Goal: Book appointment/travel/reservation

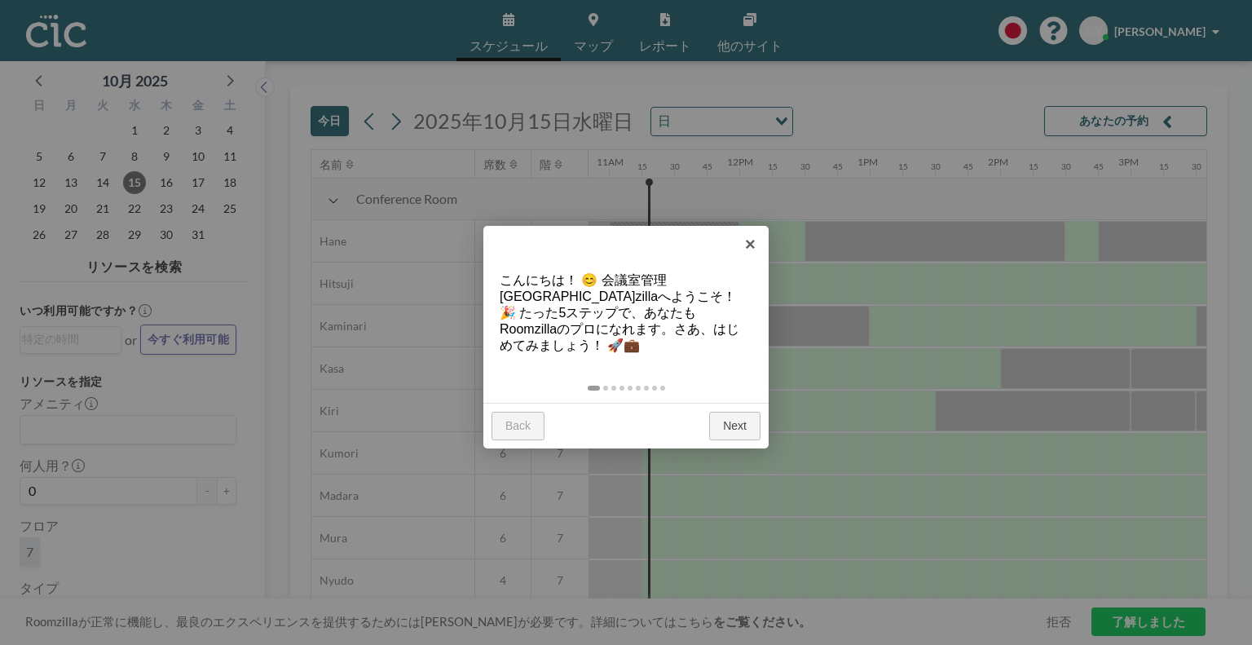
scroll to position [0, 1434]
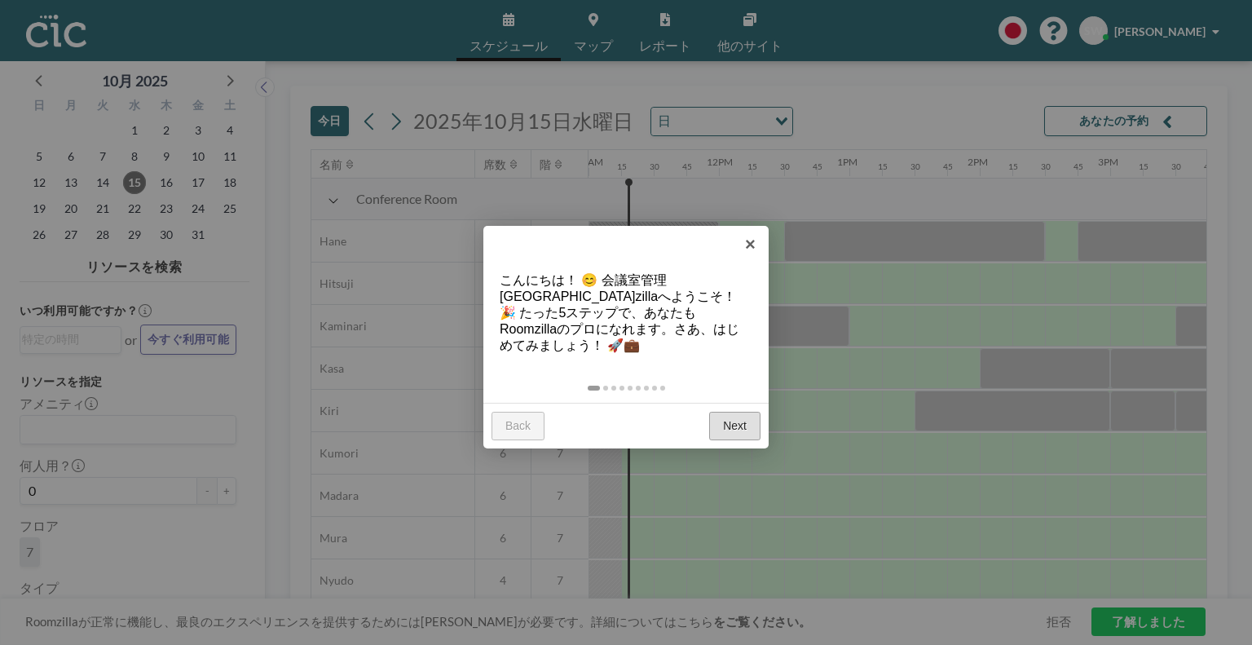
click at [725, 412] on link "Next" at bounding box center [734, 426] width 51 height 29
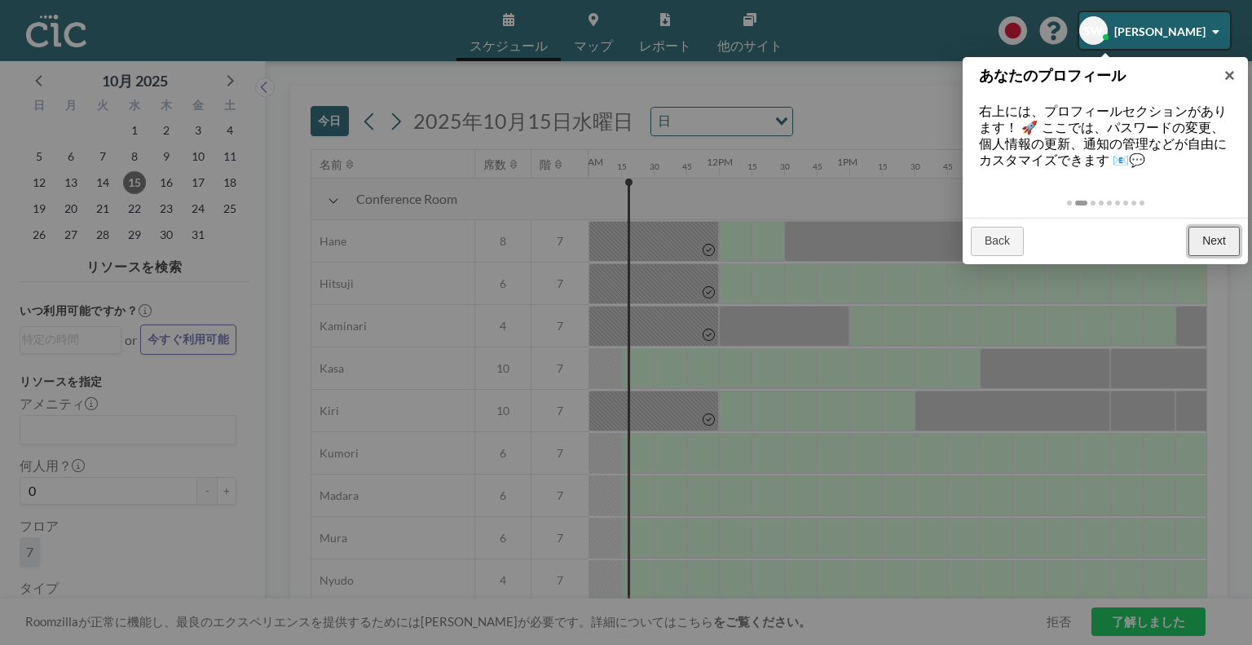
click at [1229, 239] on link "Next" at bounding box center [1213, 241] width 51 height 29
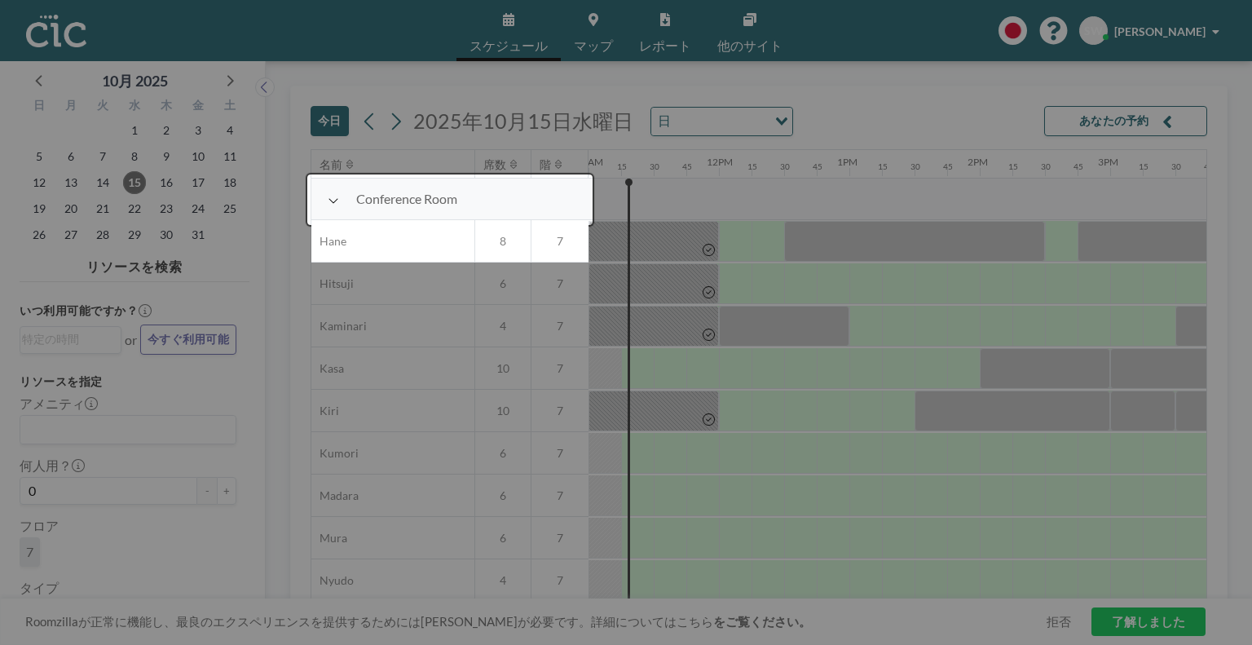
scroll to position [42, 1434]
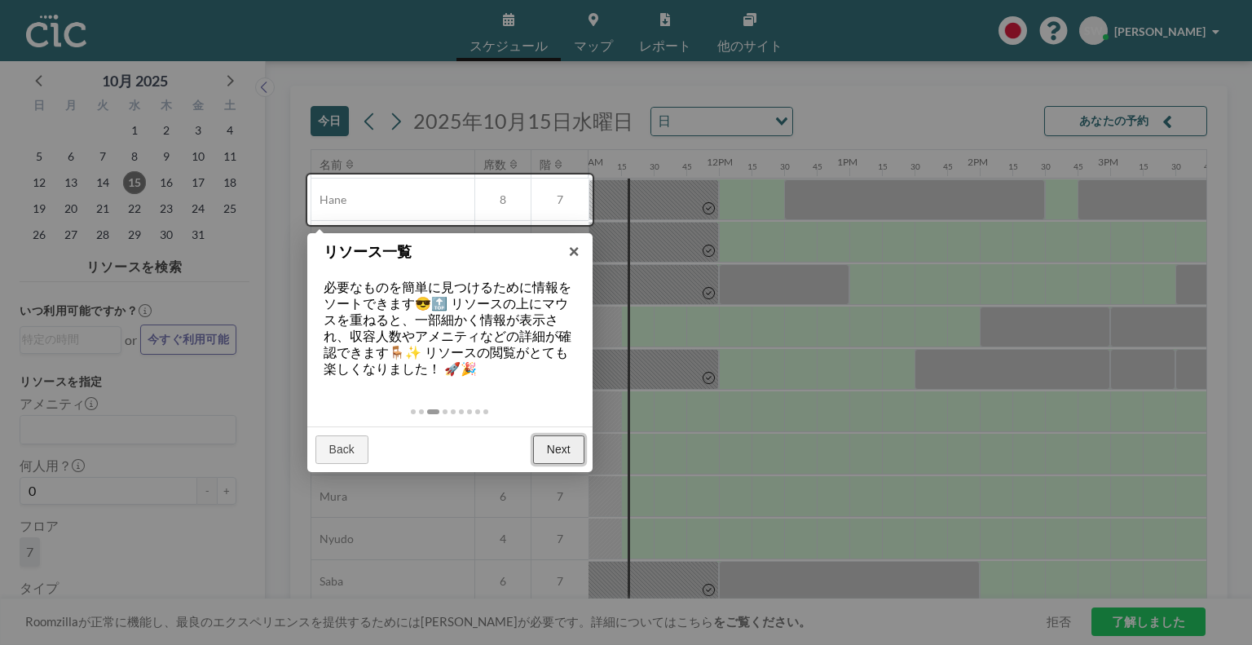
click at [565, 440] on link "Next" at bounding box center [558, 449] width 51 height 29
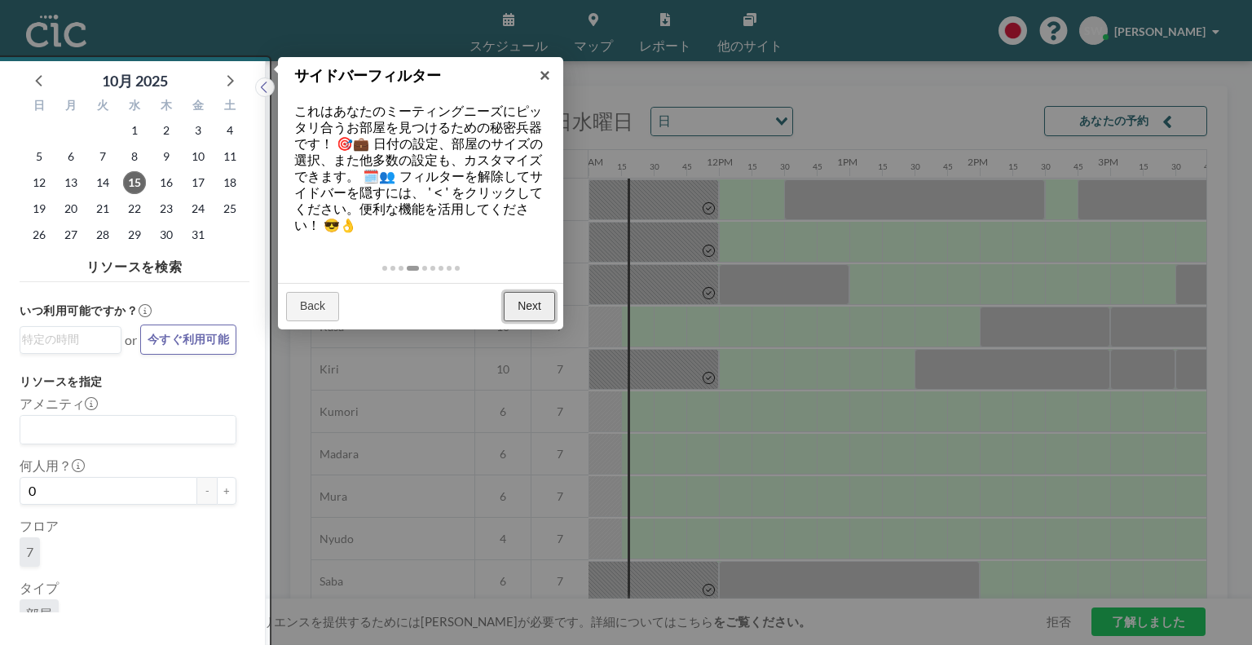
scroll to position [3, 0]
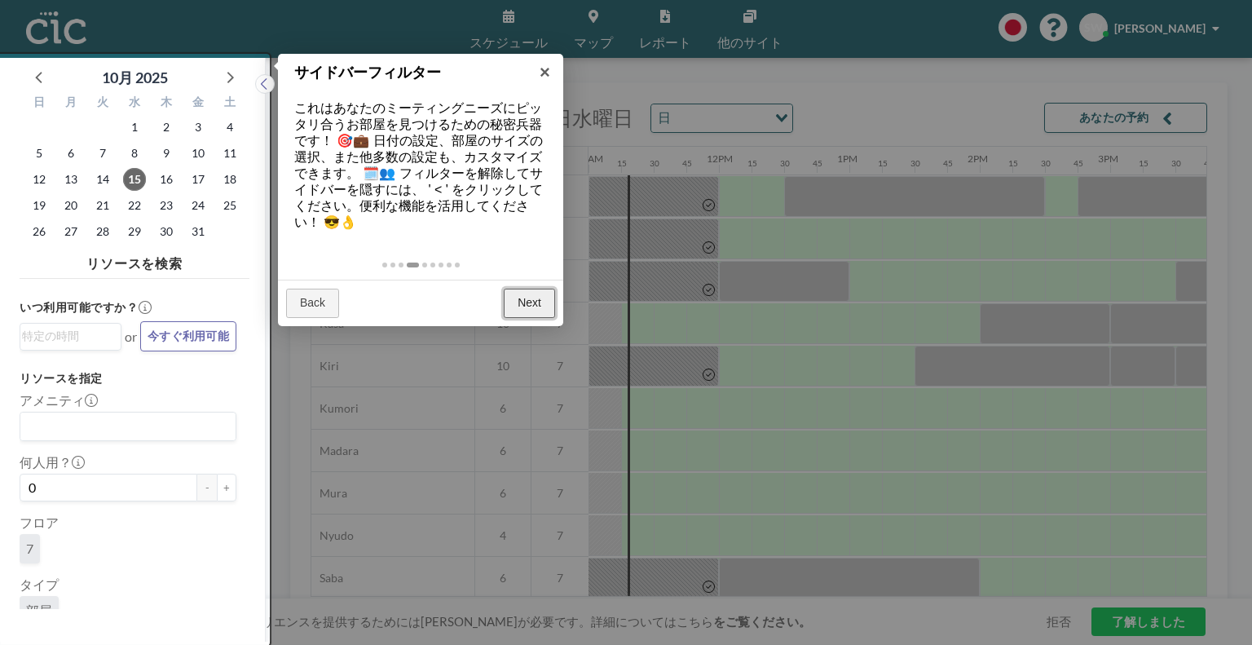
click at [526, 300] on link "Next" at bounding box center [529, 303] width 51 height 29
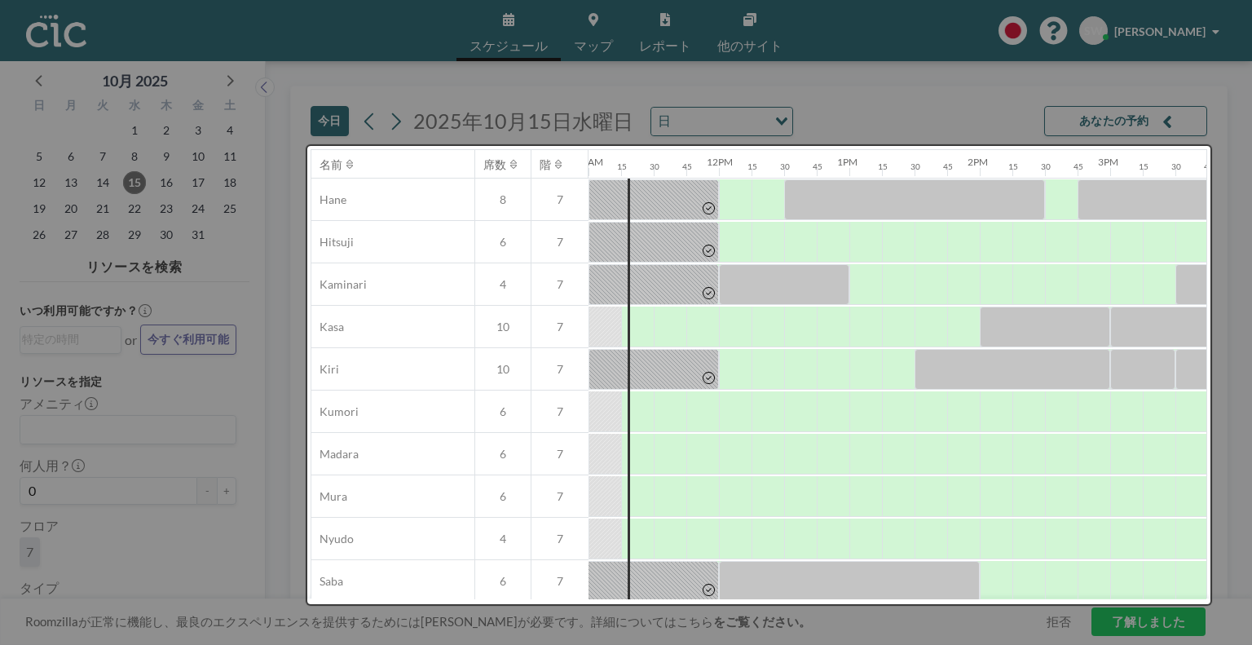
scroll to position [0, 0]
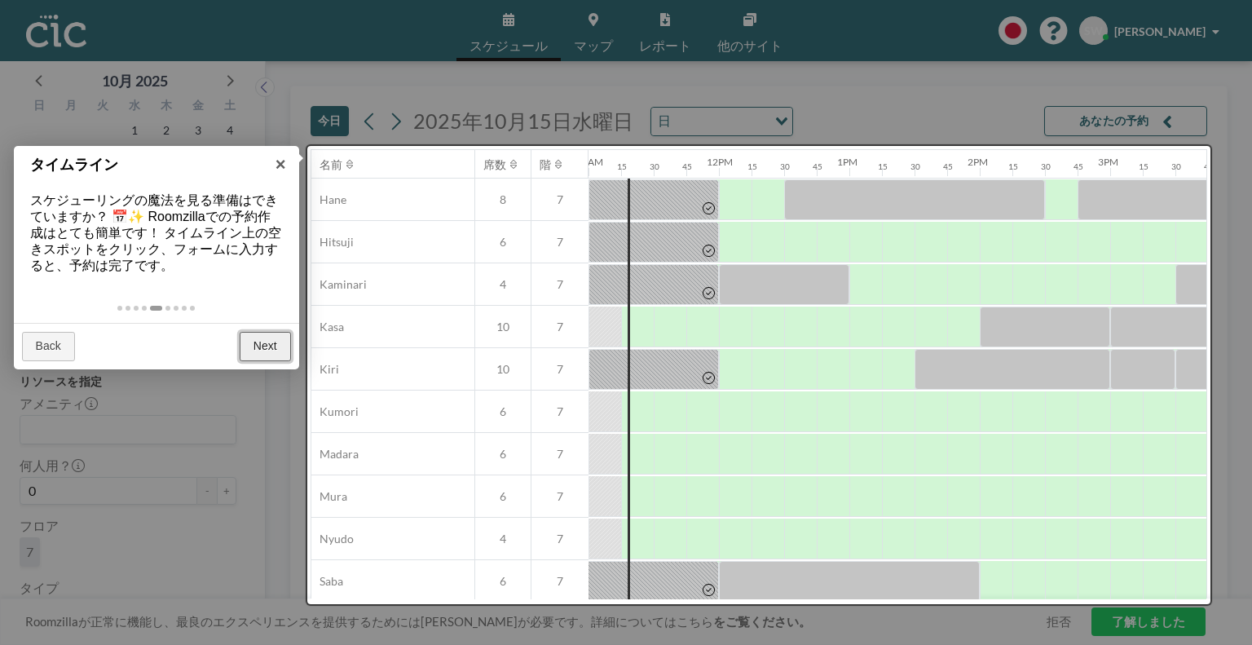
click at [262, 345] on link "Next" at bounding box center [265, 346] width 51 height 29
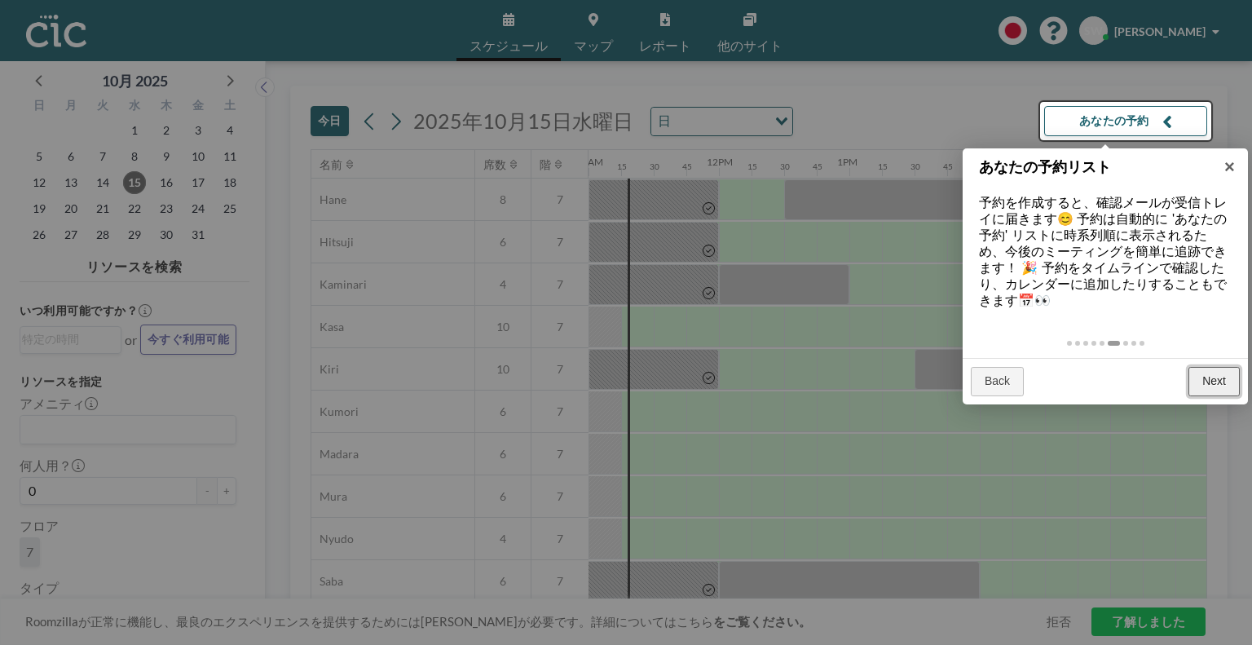
click at [1205, 384] on link "Next" at bounding box center [1213, 381] width 51 height 29
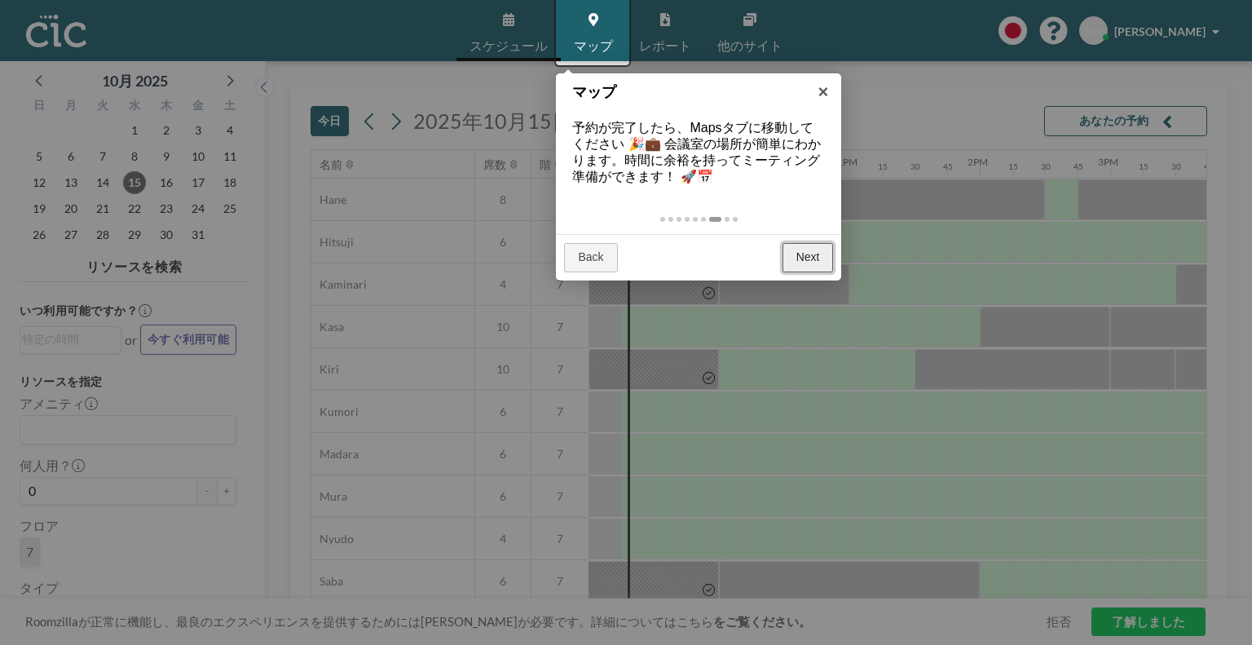
click at [807, 251] on link "Next" at bounding box center [807, 257] width 51 height 29
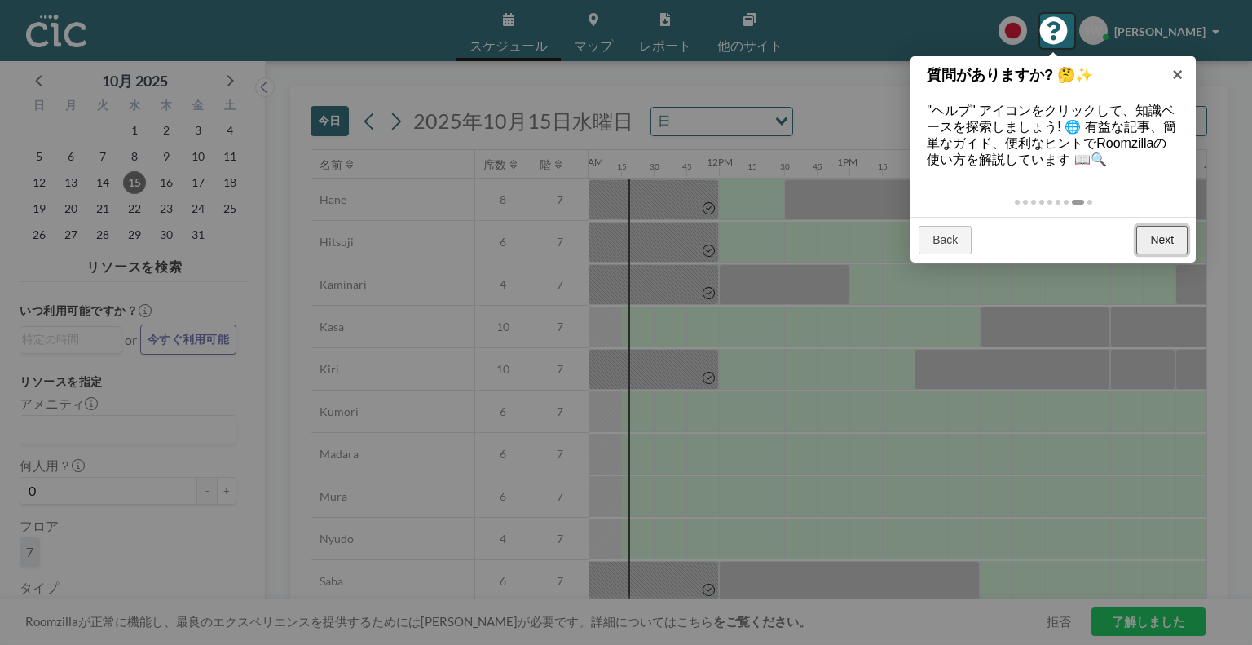
click at [1158, 230] on link "Next" at bounding box center [1161, 240] width 51 height 29
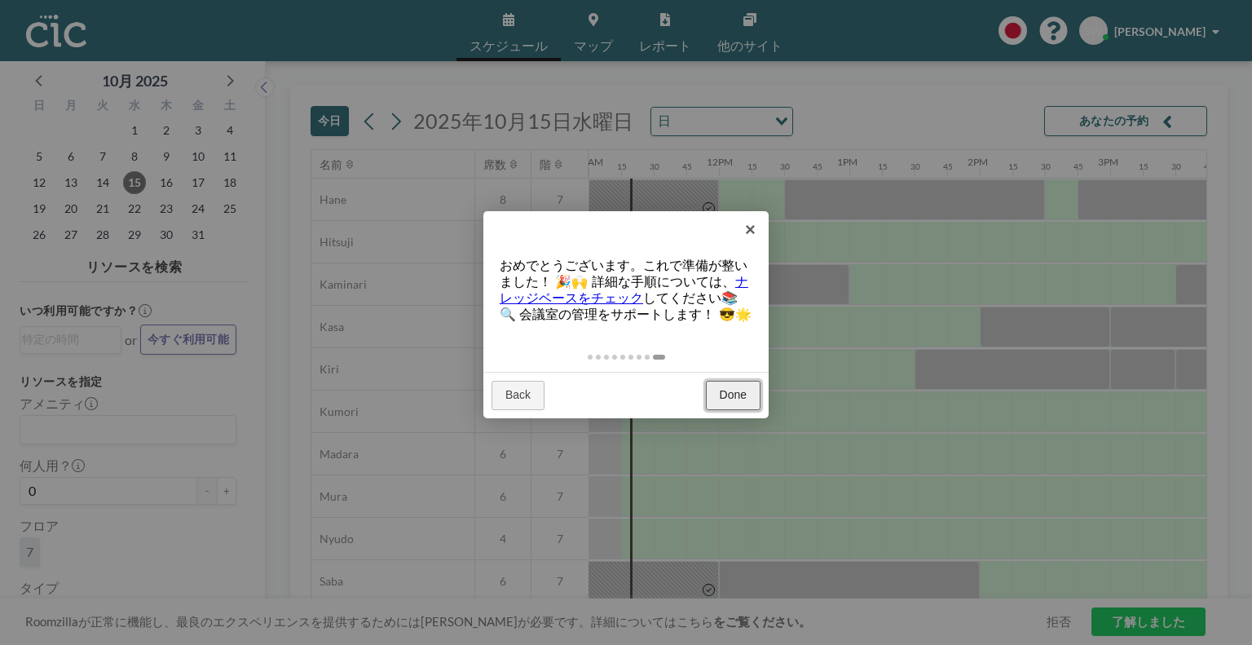
click at [717, 410] on link "Done" at bounding box center [733, 395] width 55 height 29
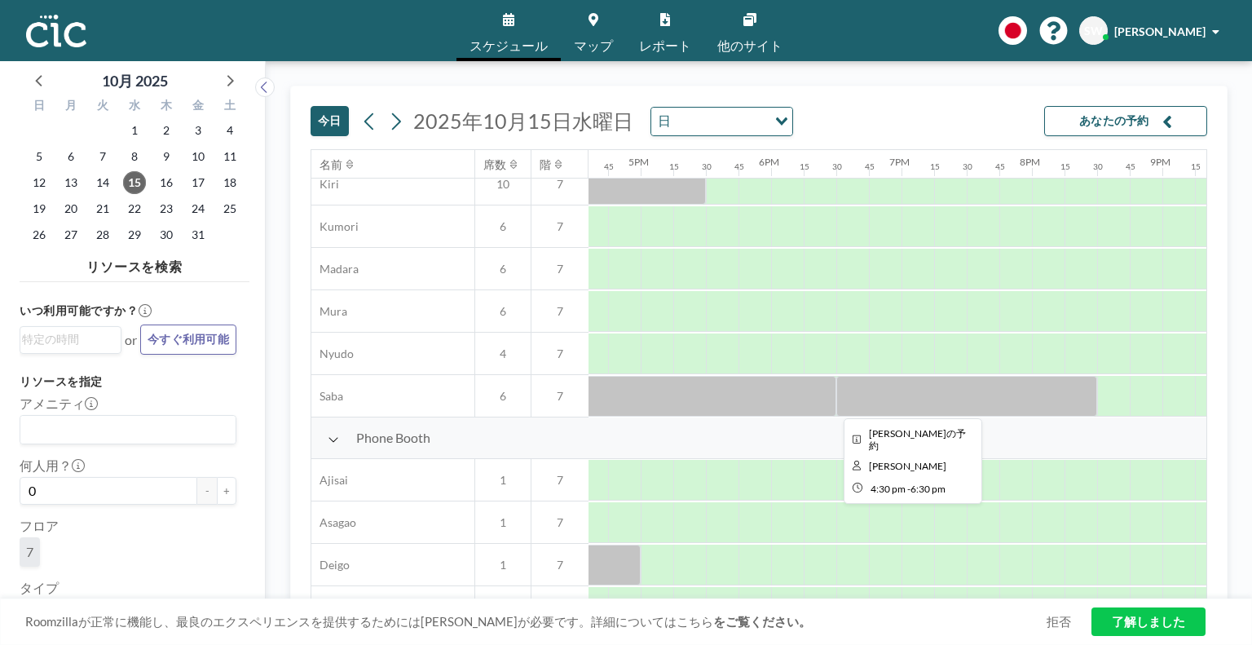
scroll to position [227, 2163]
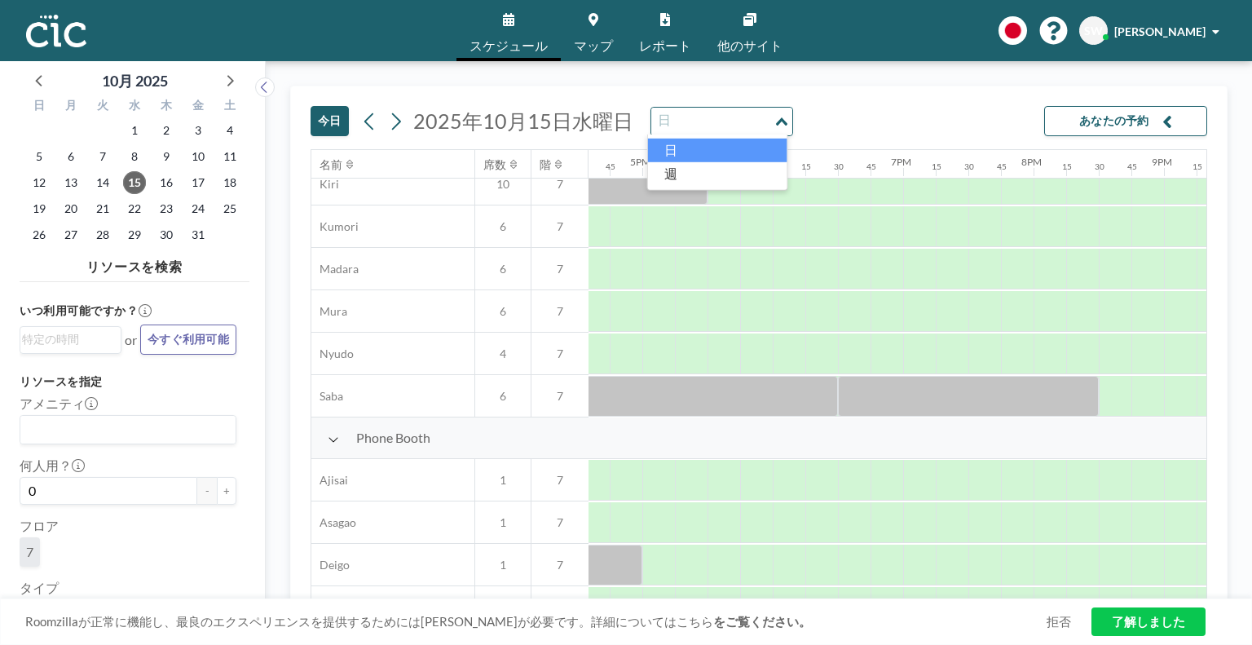
click at [743, 120] on input "Search for option" at bounding box center [712, 121] width 119 height 21
click at [864, 82] on div "今日 2025年10月15日水曜日 日 Loading... あなたの予約 名前 席数 階 12AM 15 30 45 1AM 15 30 45 2AM 15…" at bounding box center [759, 353] width 986 height 584
click at [405, 123] on button at bounding box center [396, 121] width 26 height 26
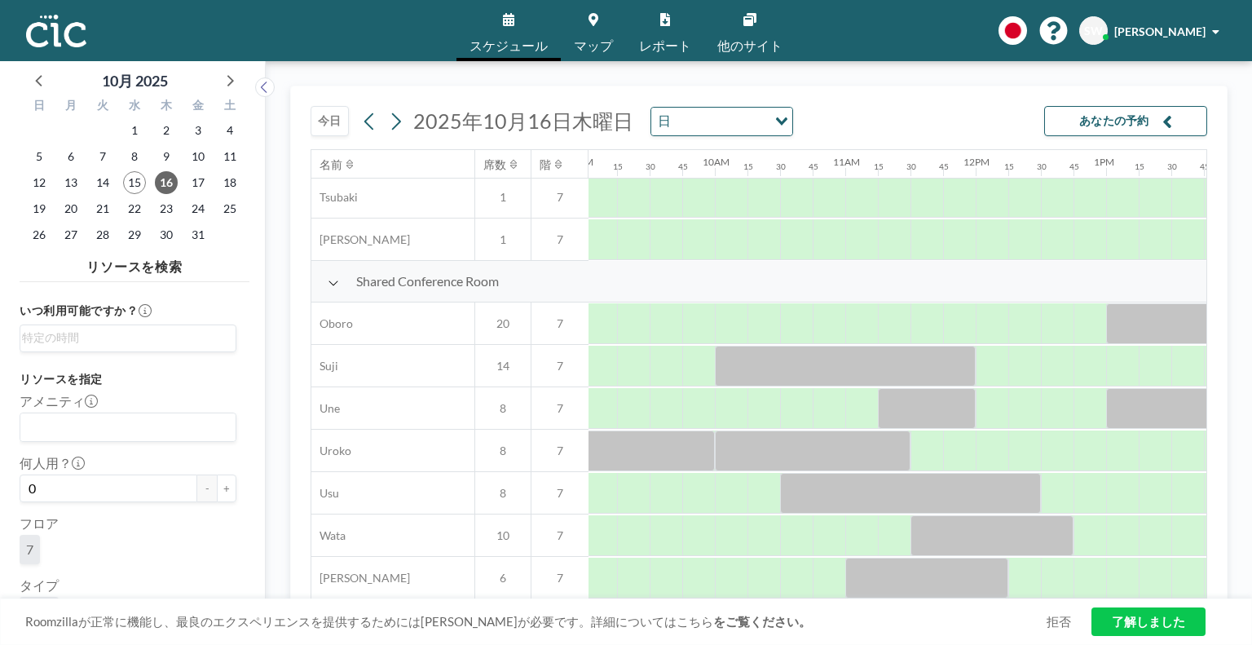
scroll to position [1110, 949]
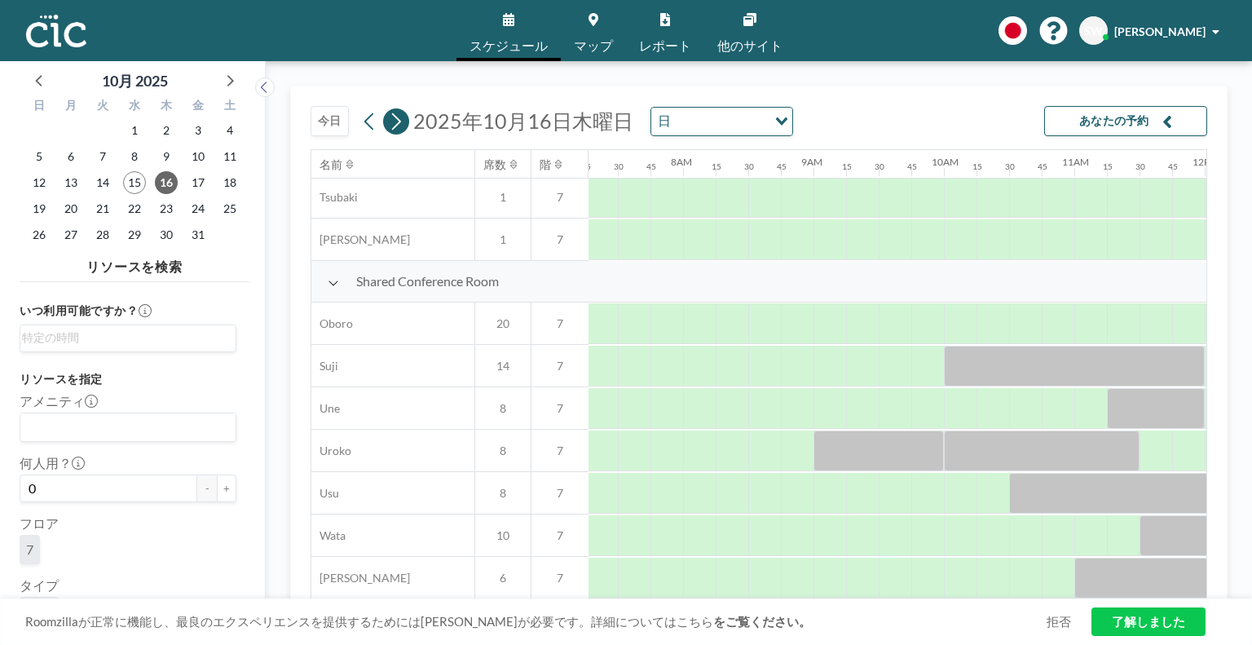
click at [399, 121] on icon at bounding box center [396, 120] width 9 height 17
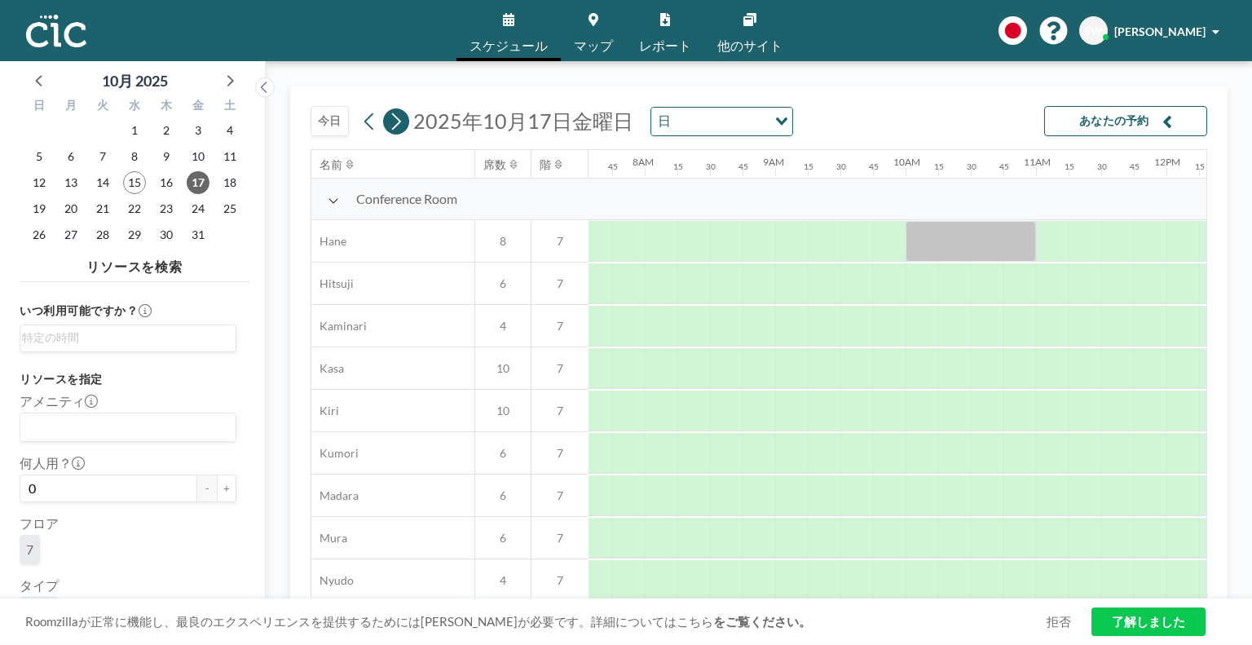
scroll to position [0, 1011]
click at [399, 121] on icon at bounding box center [396, 120] width 9 height 17
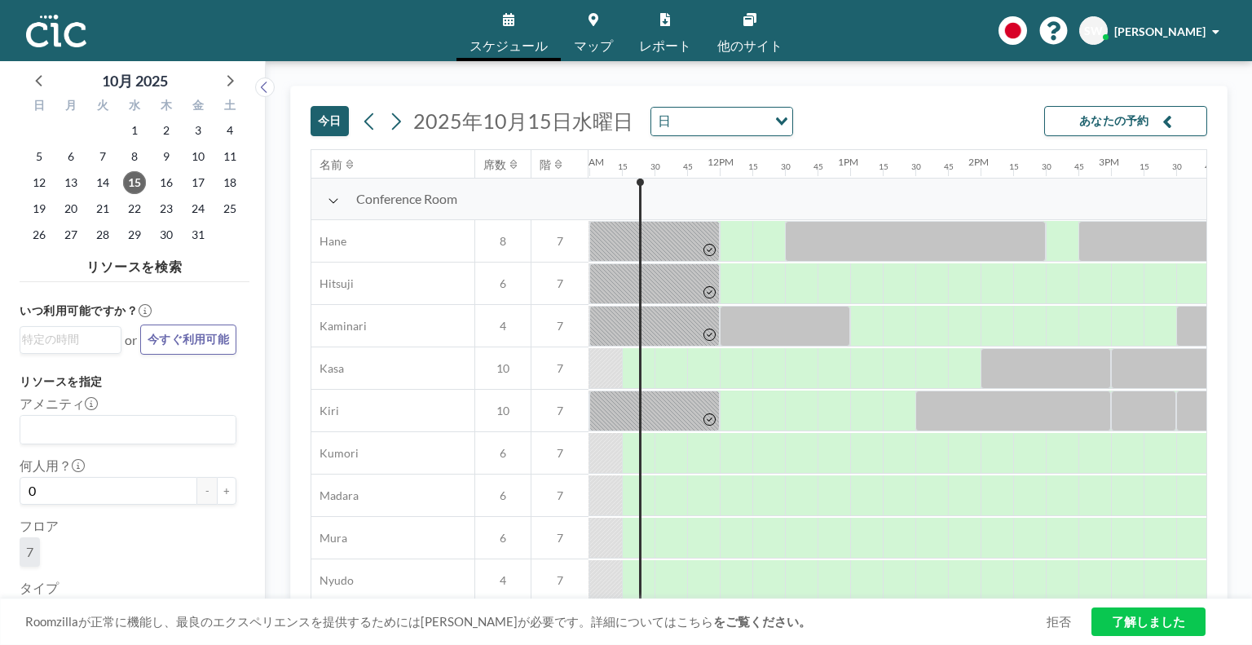
scroll to position [0, 1434]
click at [403, 126] on button at bounding box center [396, 121] width 26 height 26
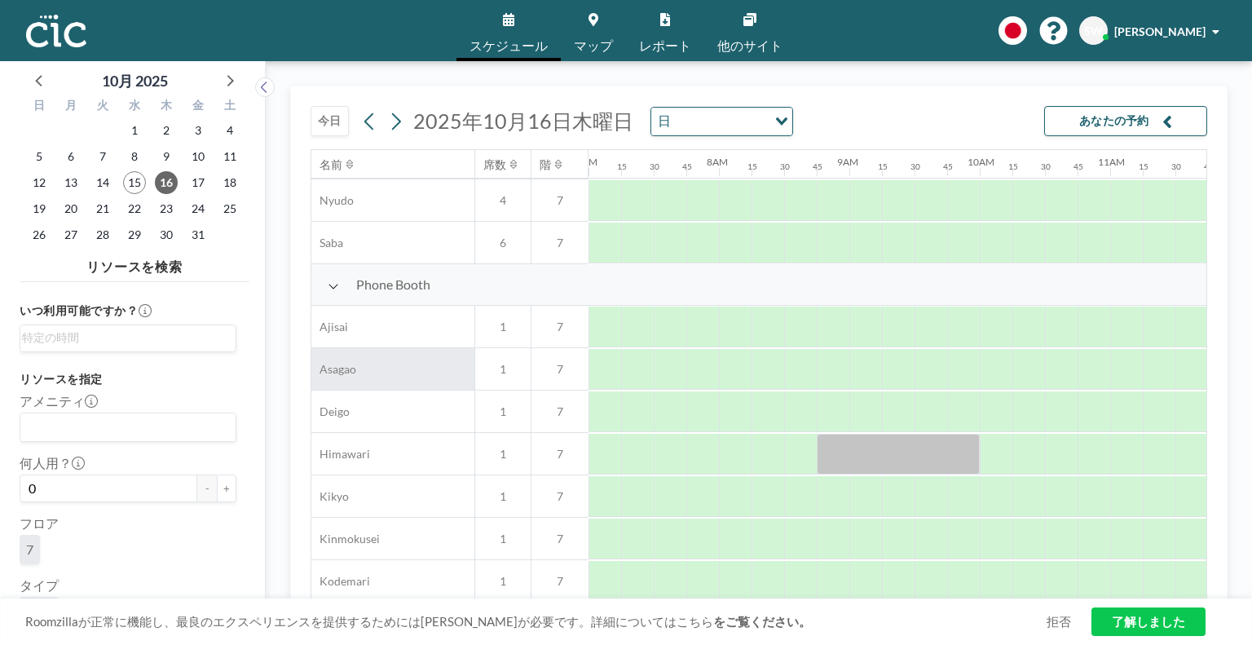
scroll to position [373, 913]
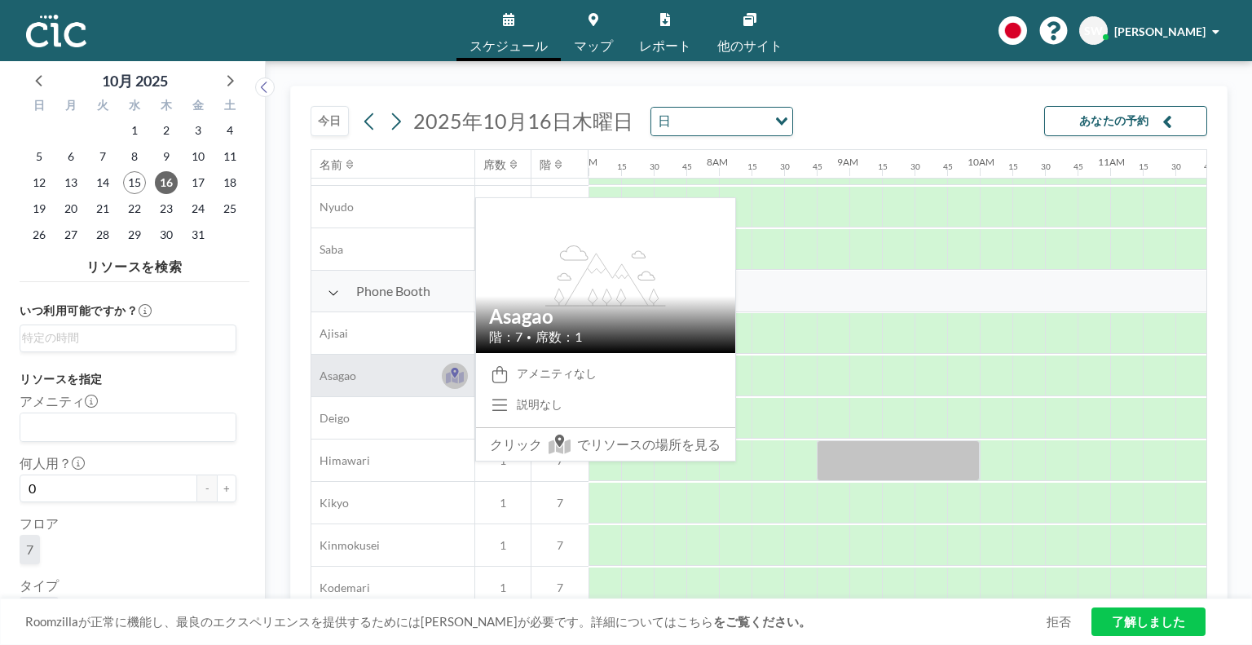
click at [450, 384] on button at bounding box center [455, 376] width 26 height 26
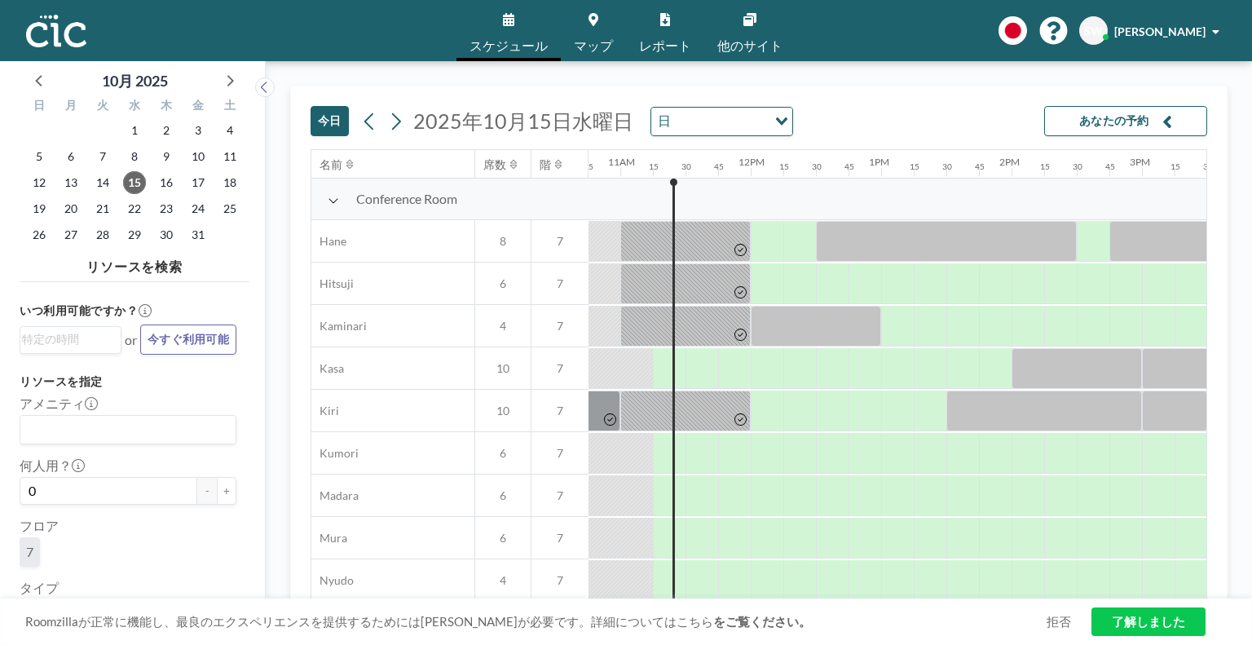
scroll to position [0, 1434]
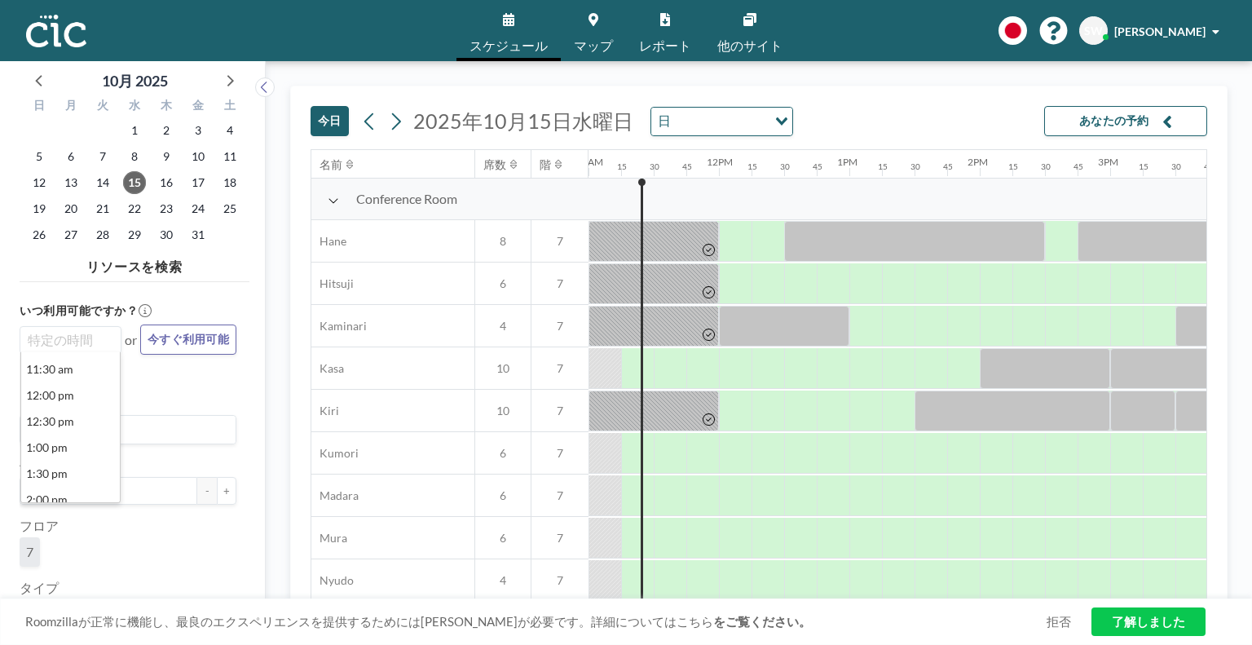
click at [95, 346] on input "Search for option" at bounding box center [67, 340] width 90 height 20
click at [177, 411] on div "アメニティ Loading..." at bounding box center [128, 419] width 217 height 49
click at [172, 424] on input "Search for option" at bounding box center [124, 429] width 205 height 21
click at [175, 398] on div "アメニティ Loading..." at bounding box center [128, 419] width 217 height 49
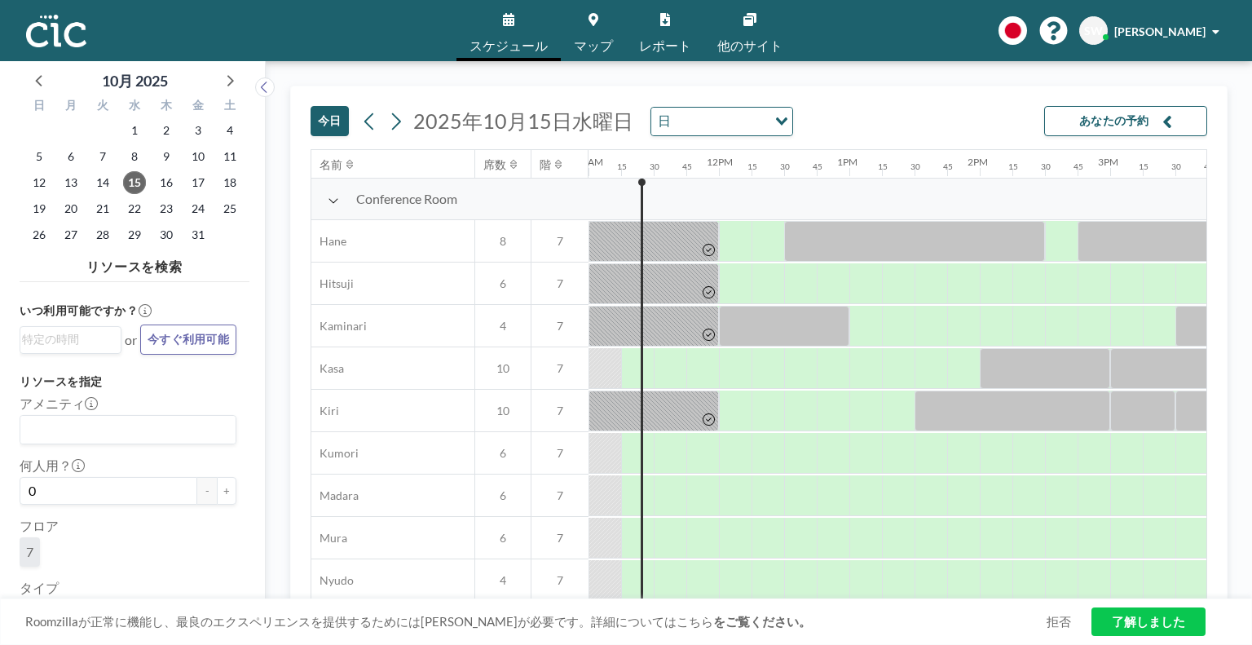
scroll to position [82, 0]
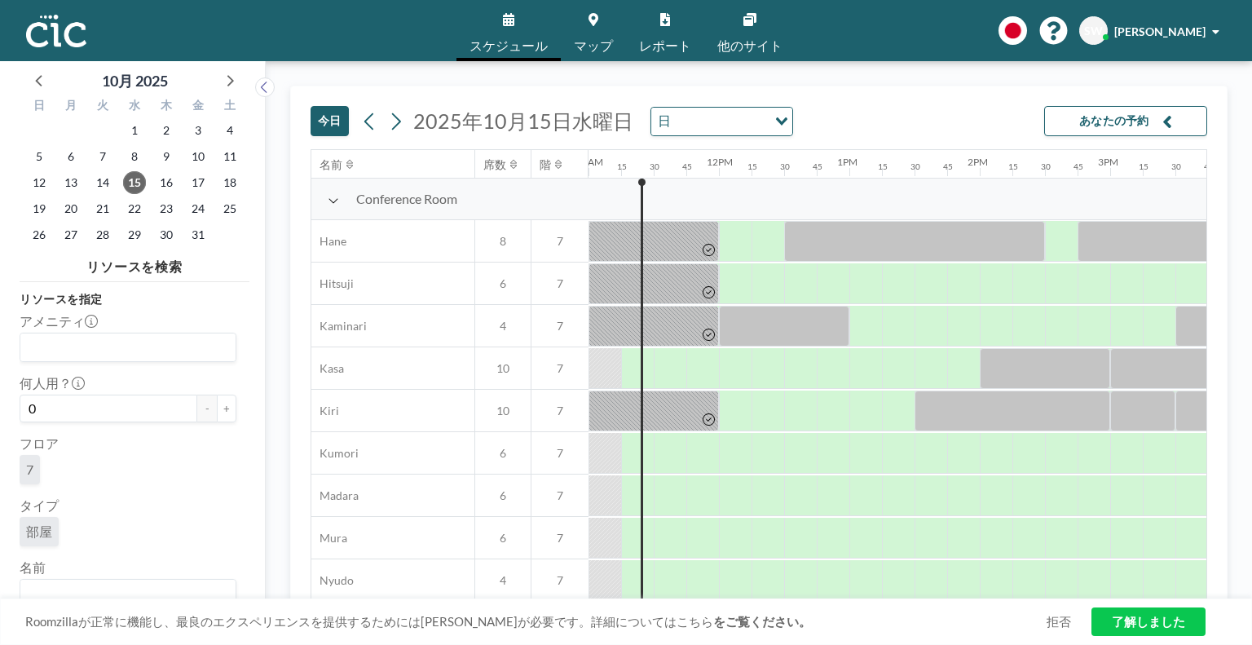
click at [40, 544] on div "部屋" at bounding box center [39, 531] width 39 height 29
click at [95, 534] on div "部屋" at bounding box center [128, 535] width 217 height 36
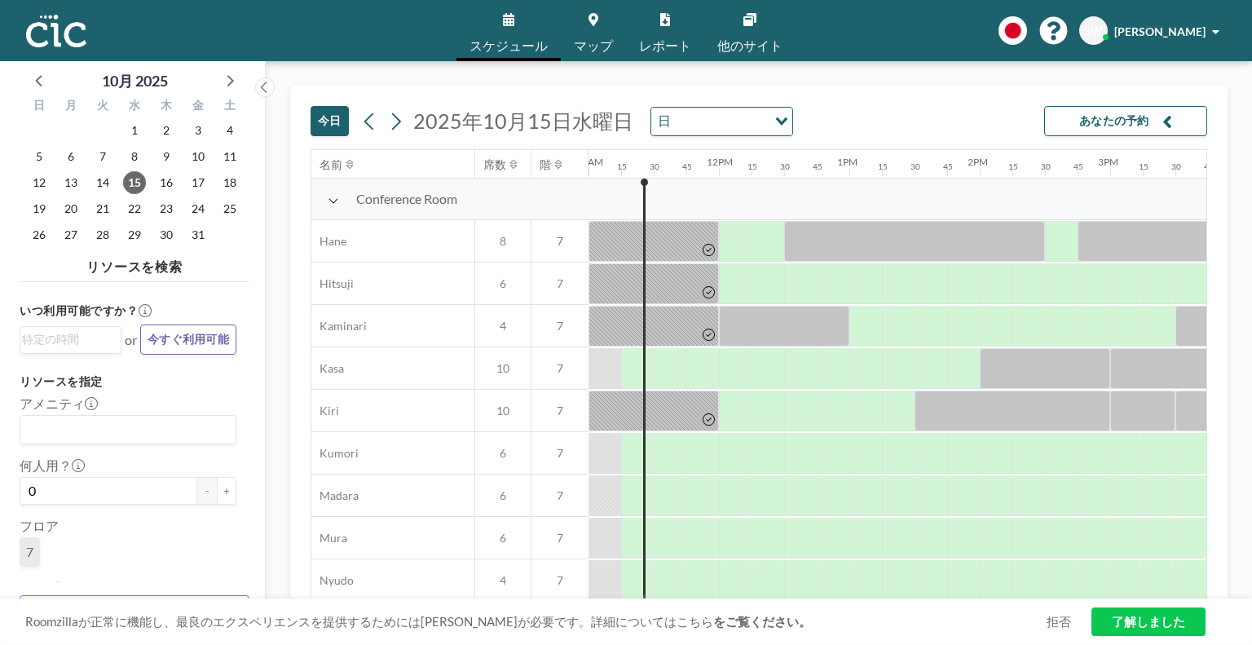
scroll to position [113, 0]
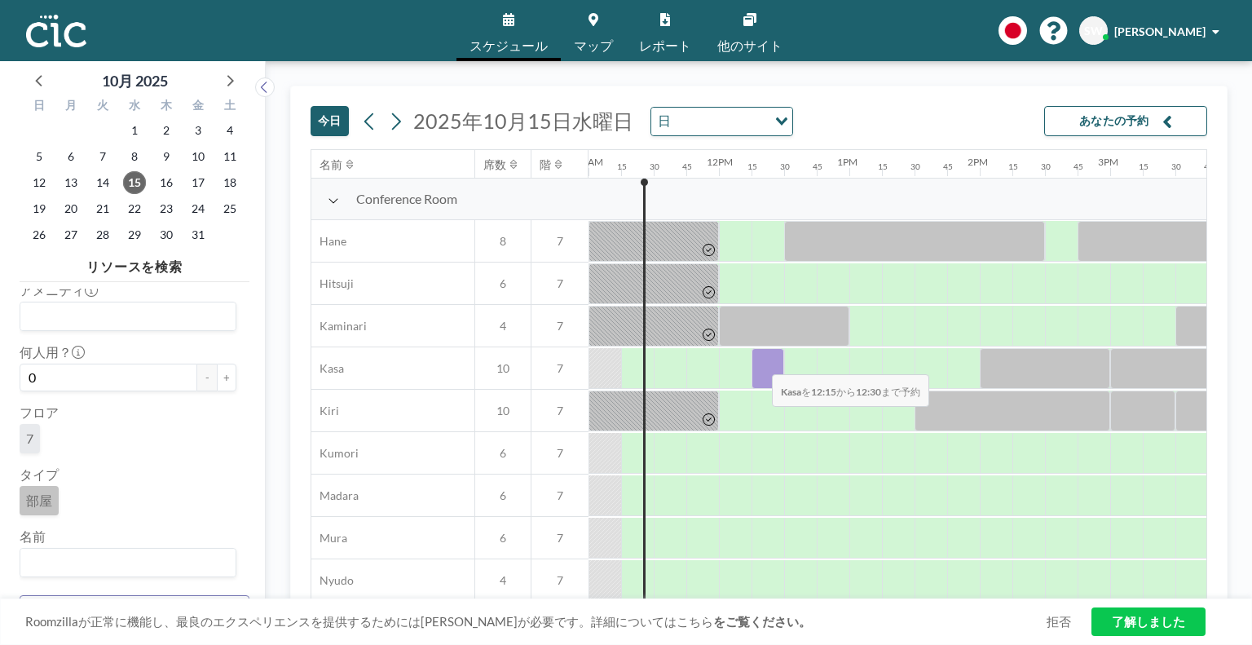
click at [759, 362] on div at bounding box center [767, 368] width 33 height 41
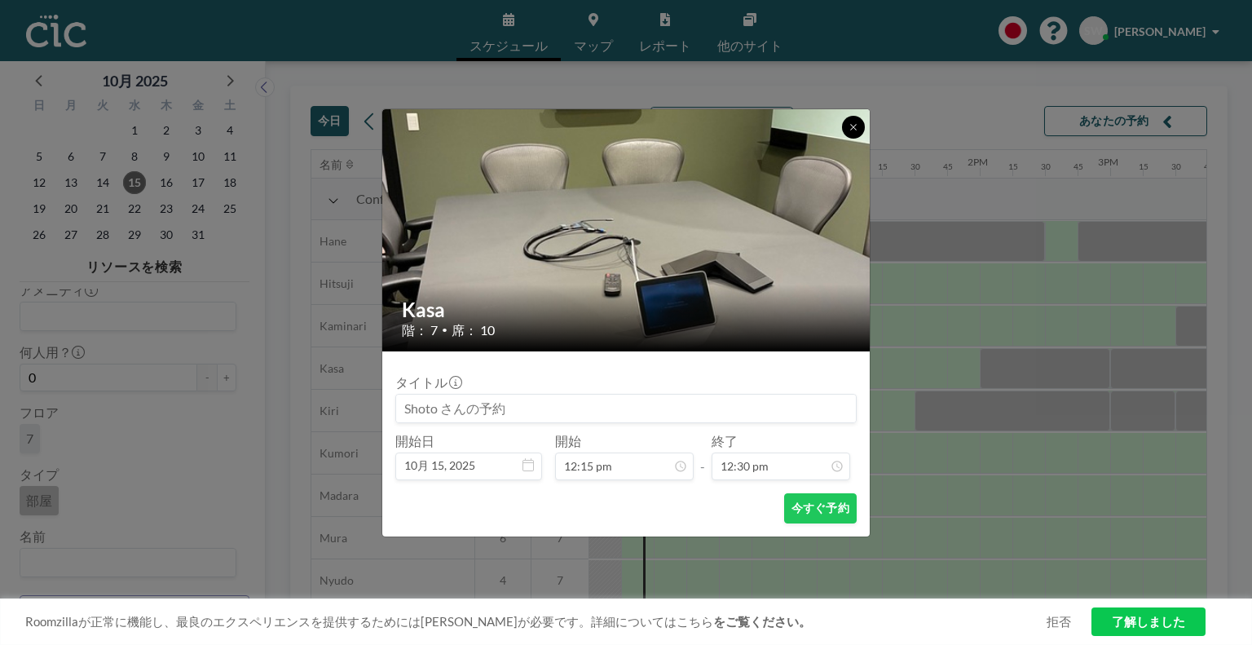
click at [857, 130] on icon at bounding box center [853, 127] width 10 height 10
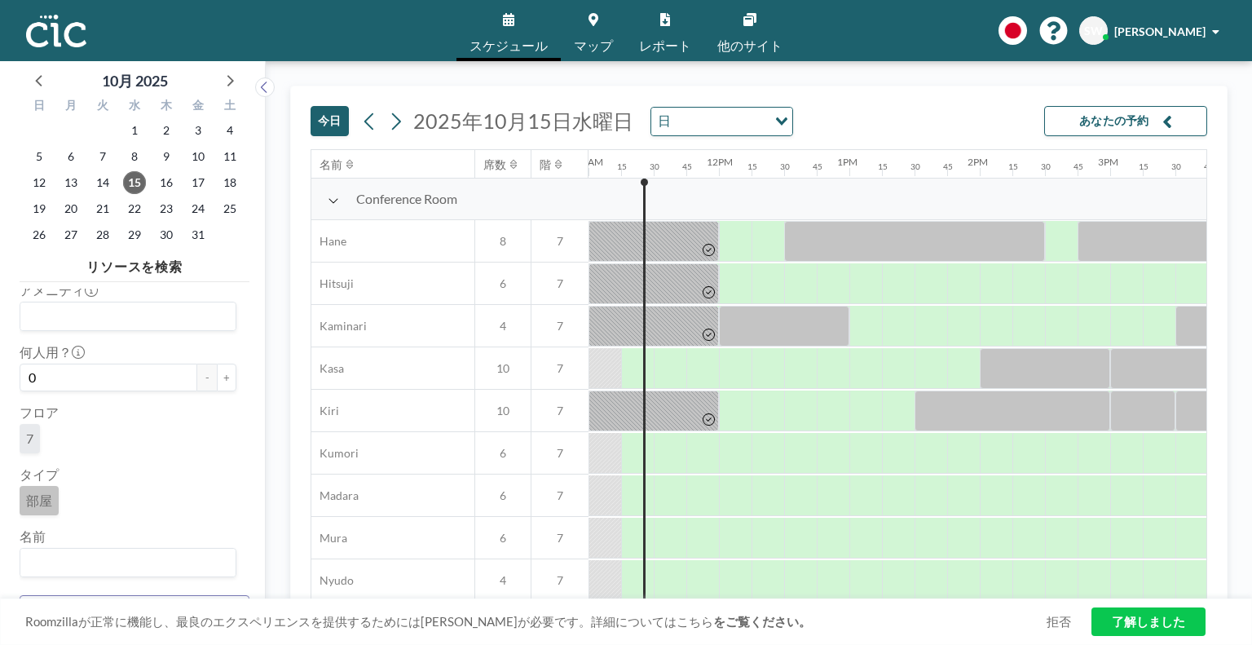
click at [1194, 625] on link "了解しました" at bounding box center [1148, 621] width 114 height 29
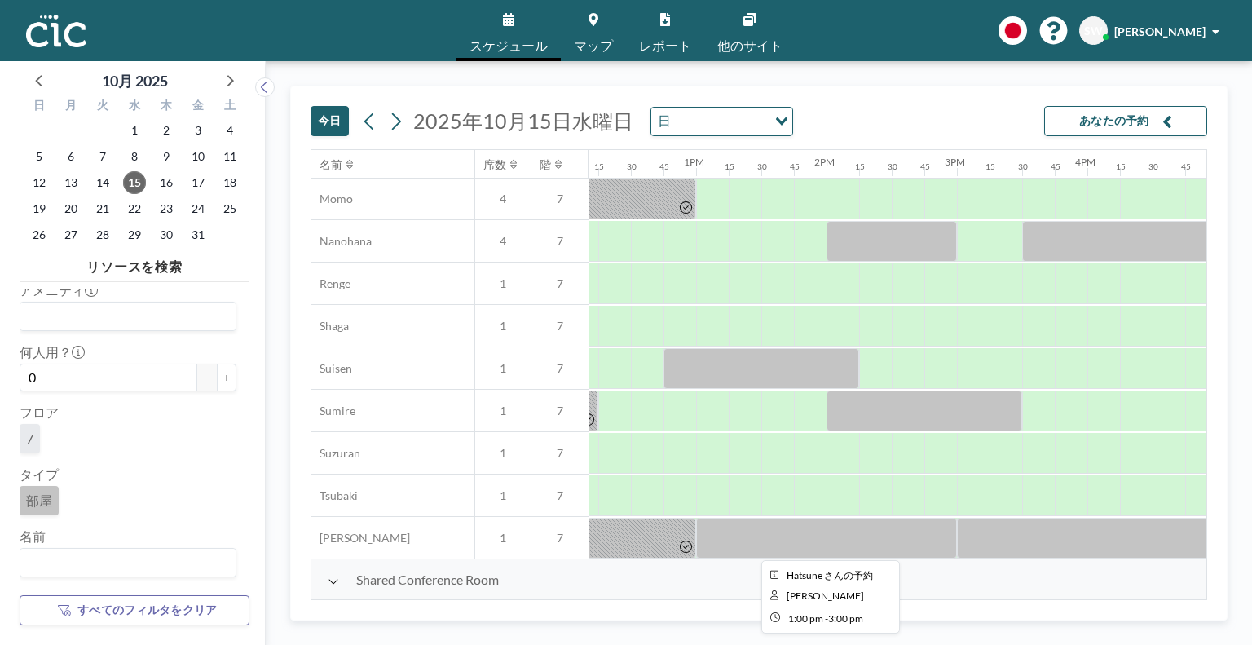
scroll to position [804, 2014]
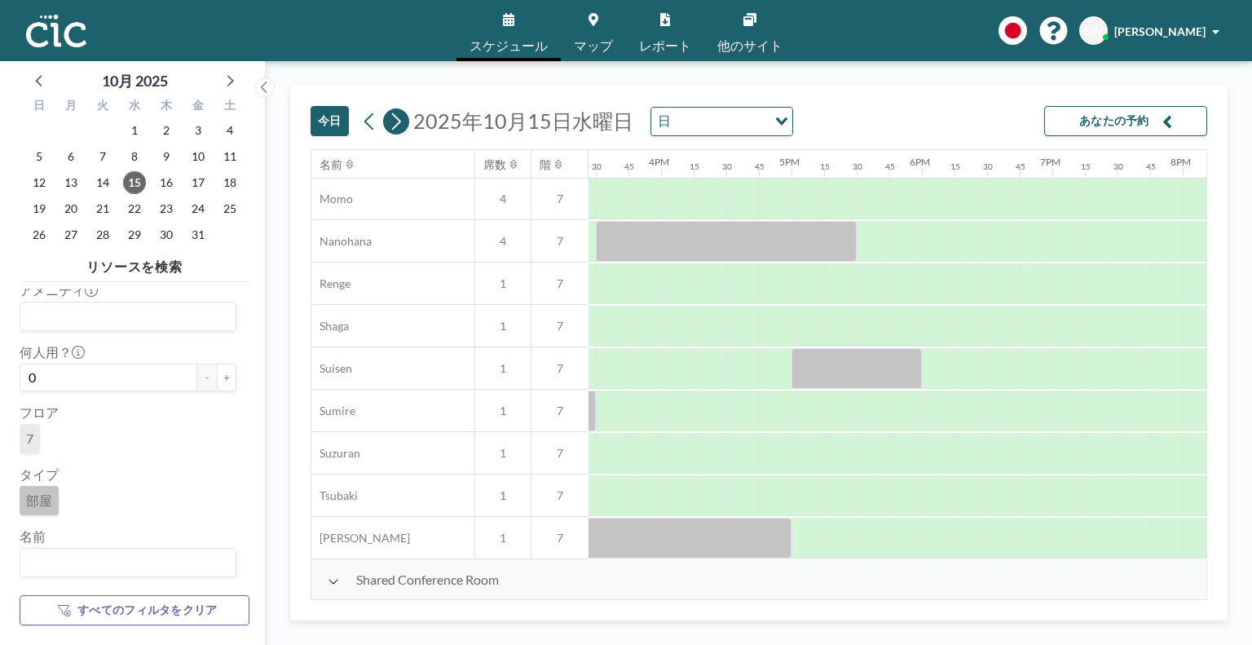
click at [398, 121] on icon at bounding box center [396, 120] width 9 height 17
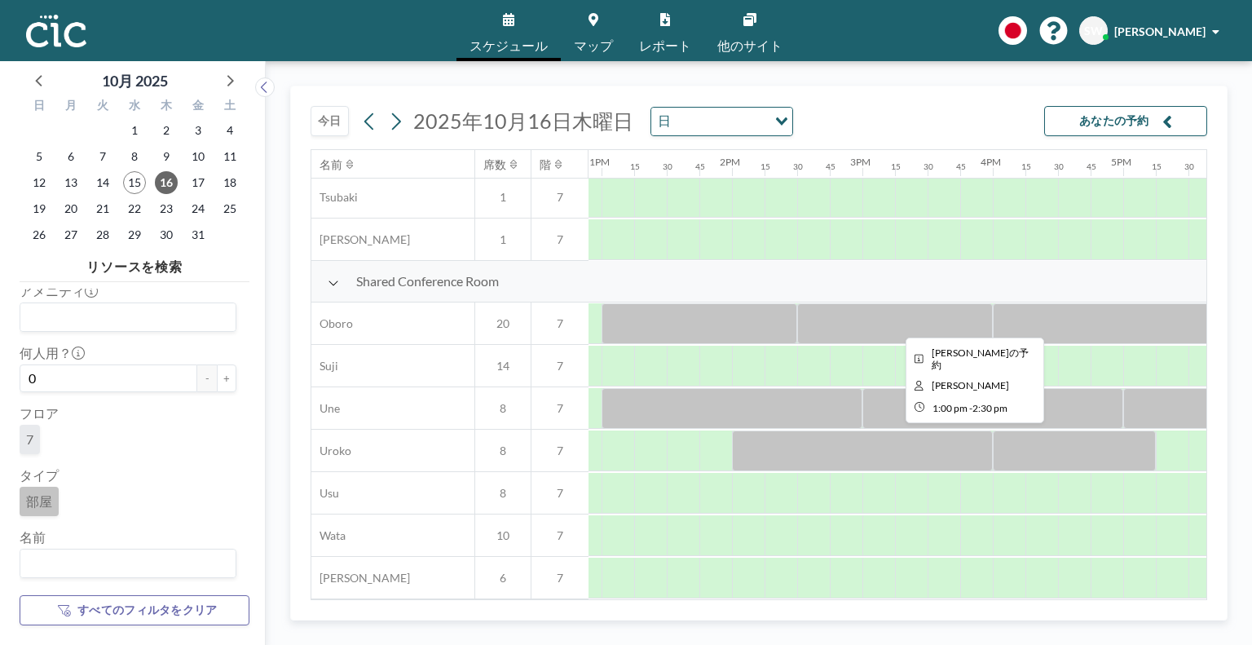
scroll to position [1110, 1689]
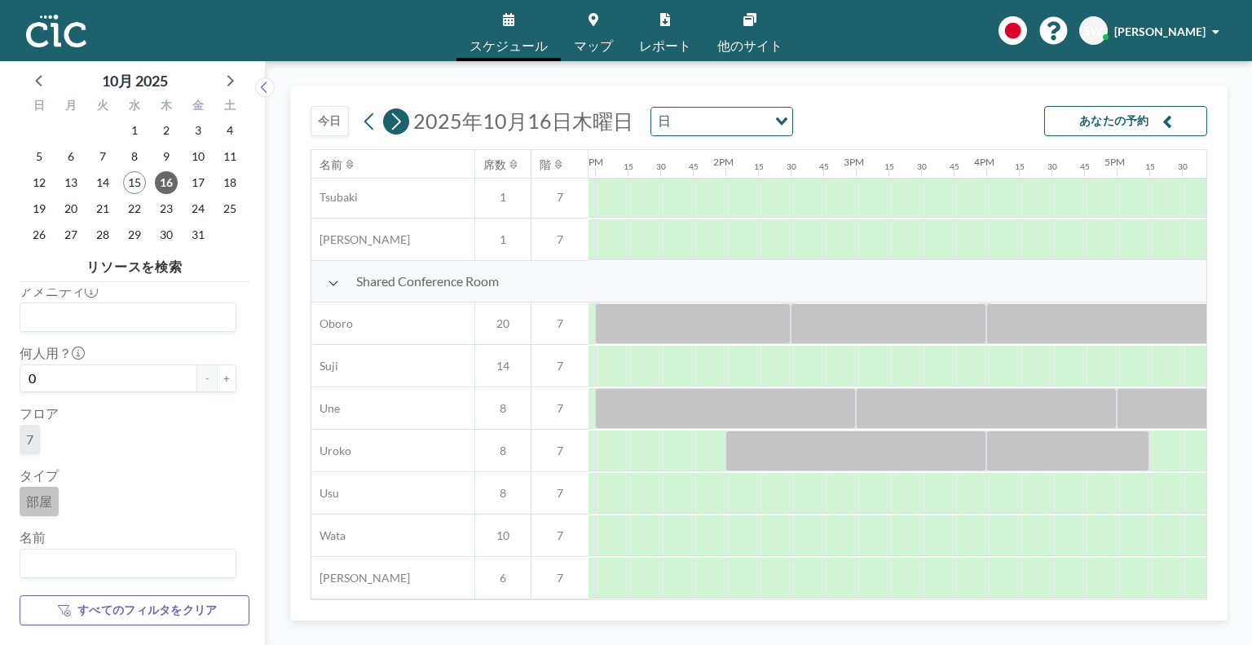
click at [385, 127] on button at bounding box center [396, 121] width 26 height 26
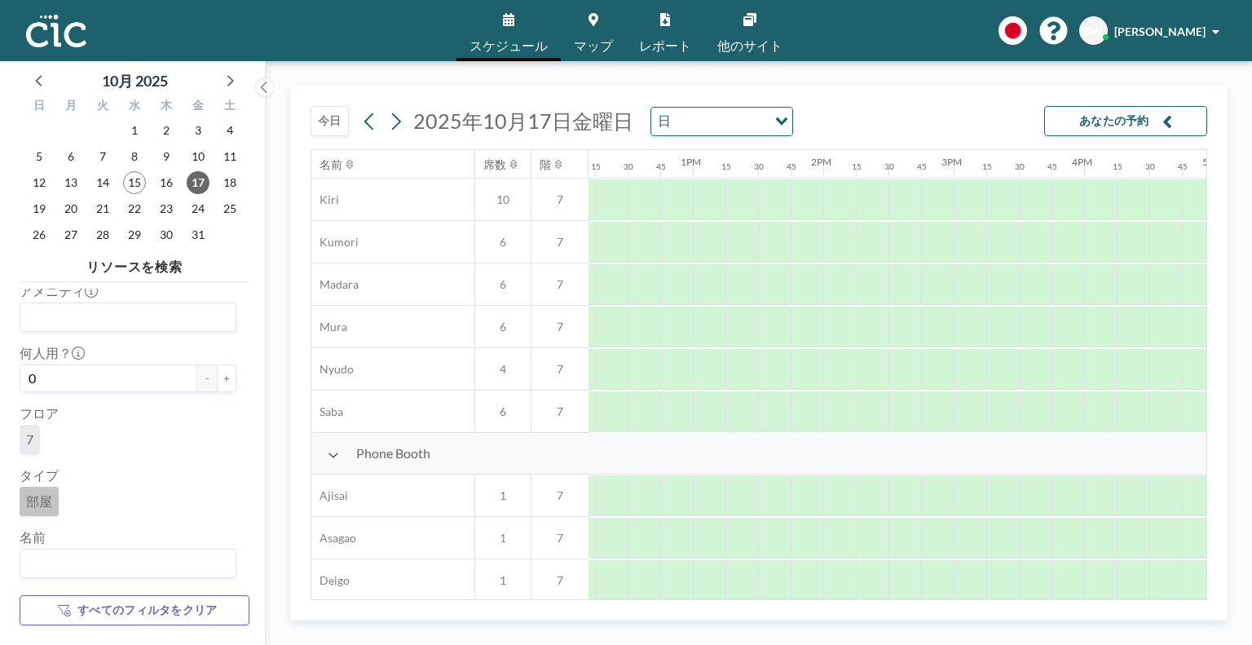
scroll to position [0, 1591]
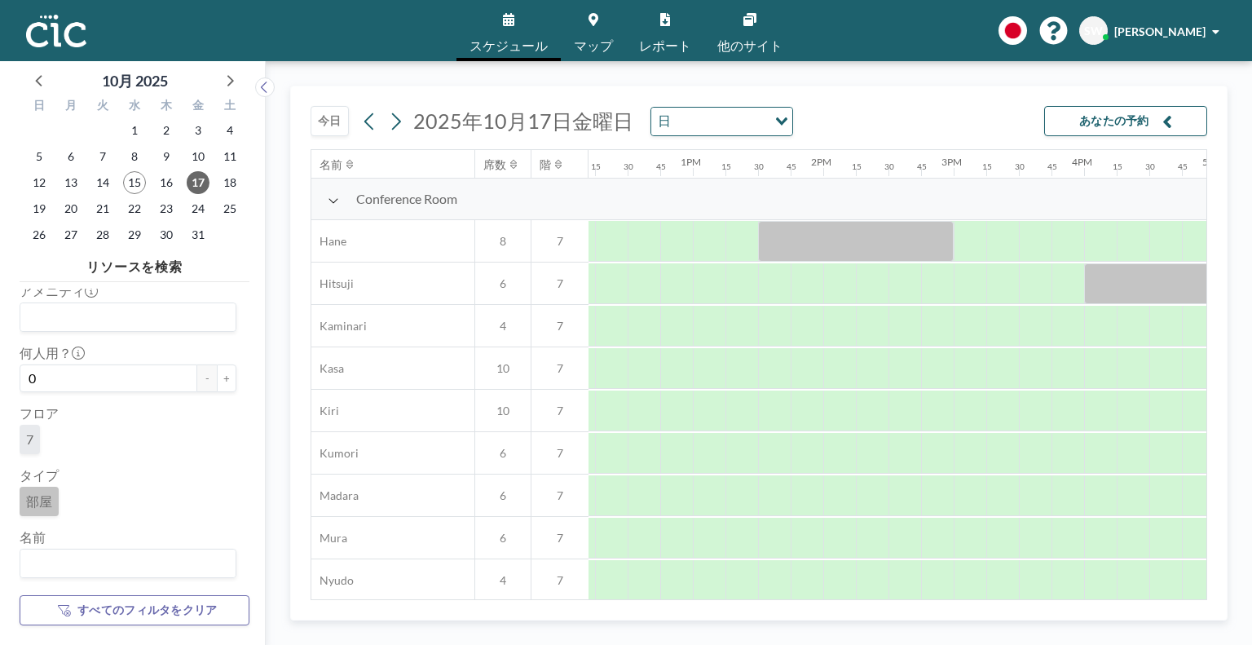
click at [338, 123] on button "今日" at bounding box center [330, 121] width 38 height 30
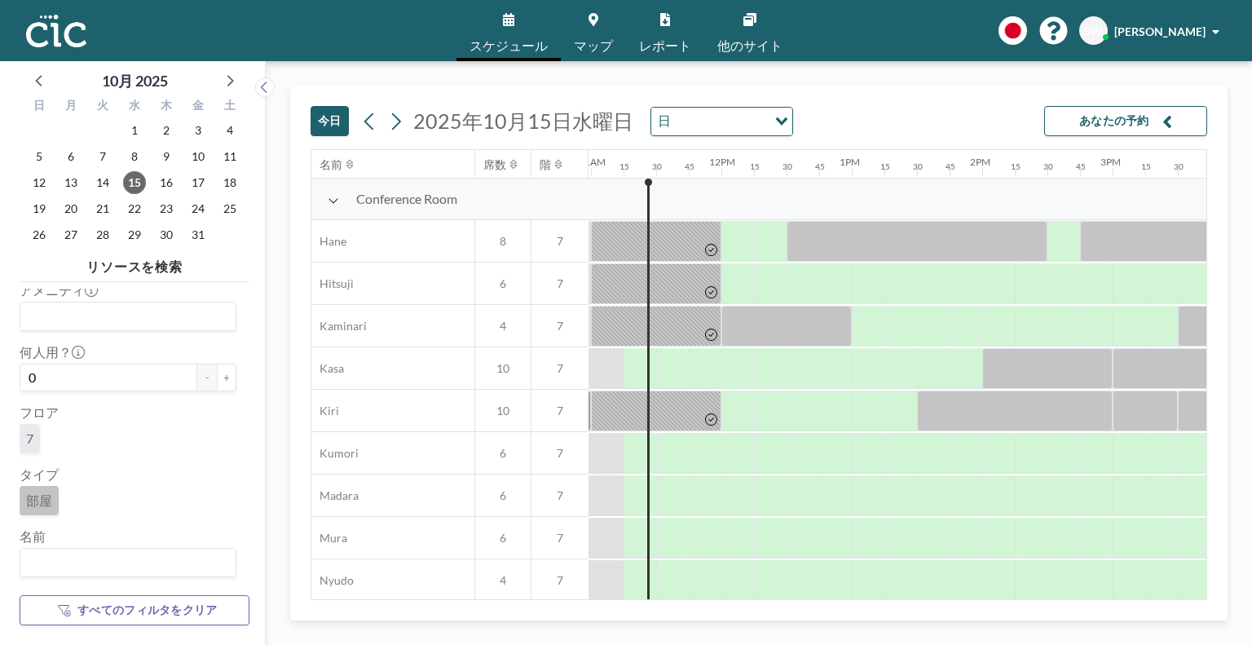
scroll to position [0, 1434]
